Goal: Navigation & Orientation: Find specific page/section

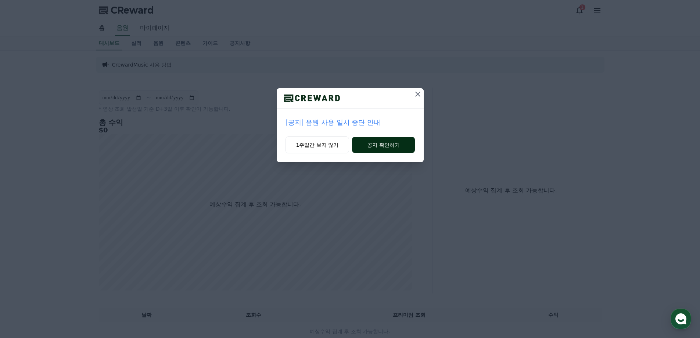
click at [381, 148] on button "공지 확인하기" at bounding box center [383, 145] width 62 height 16
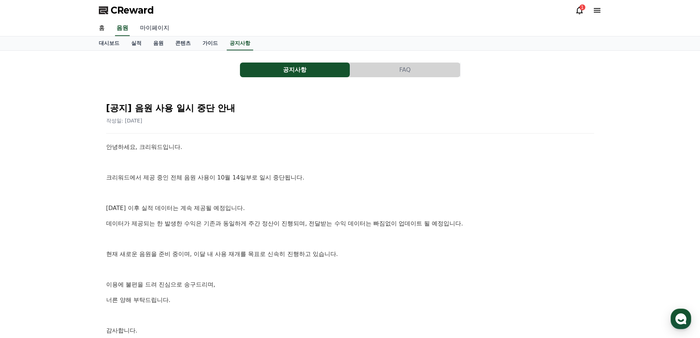
click at [148, 27] on link "마이페이지" at bounding box center [154, 28] width 41 height 15
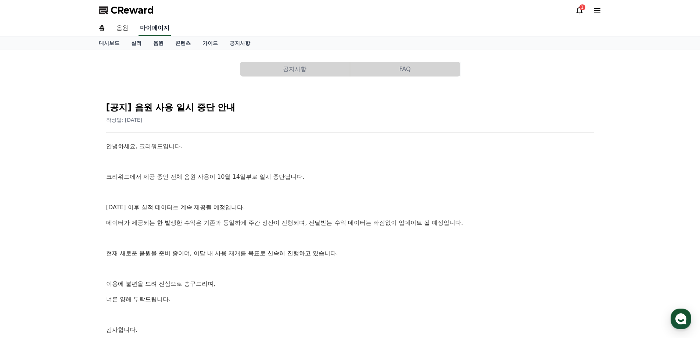
select select "**********"
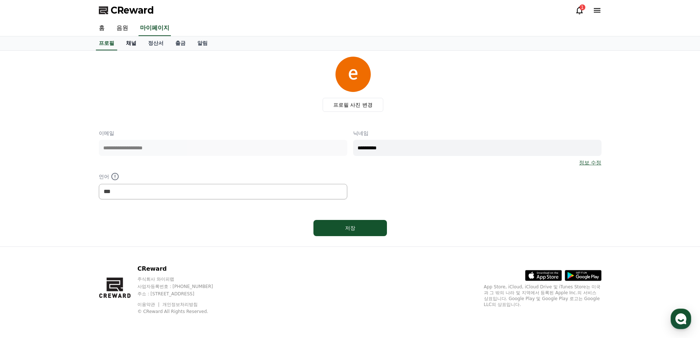
click at [132, 43] on link "채널" at bounding box center [131, 43] width 22 height 14
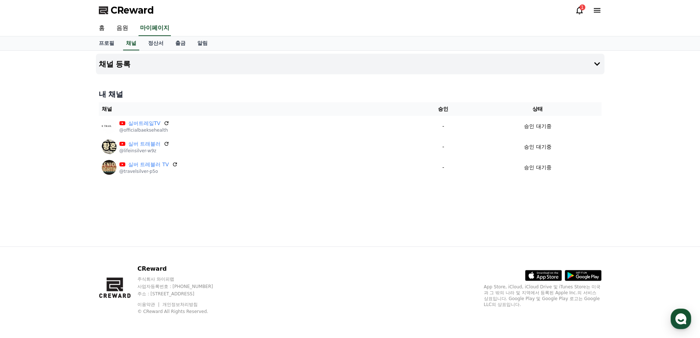
drag, startPoint x: 637, startPoint y: 0, endPoint x: 449, endPoint y: 18, distance: 188.6
click at [449, 18] on div "CReward 1" at bounding box center [350, 10] width 514 height 21
